Goal: Find specific page/section: Find specific page/section

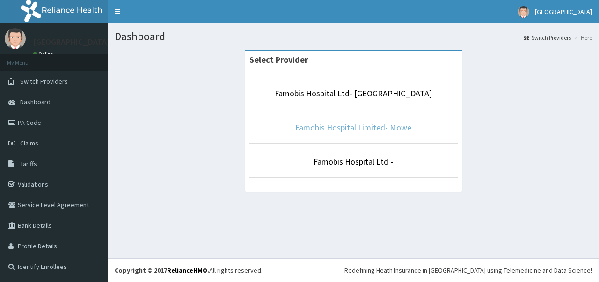
click at [325, 131] on link "Famobis Hospital Limited- Mowe" at bounding box center [353, 127] width 116 height 11
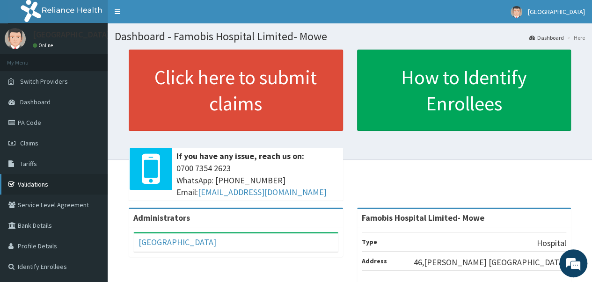
click at [31, 189] on link "Validations" at bounding box center [54, 184] width 108 height 21
